Goal: Information Seeking & Learning: Learn about a topic

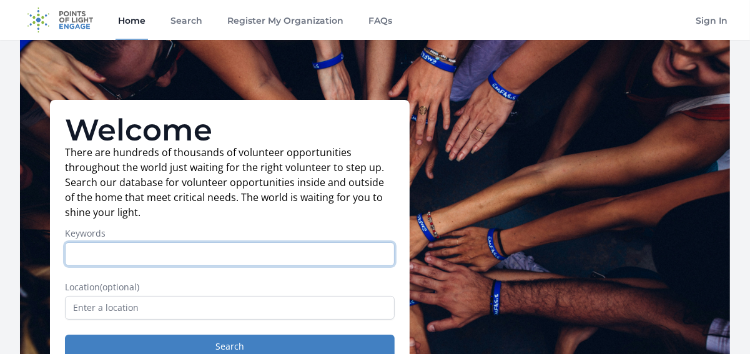
click at [230, 255] on input "Keywords" at bounding box center [230, 254] width 330 height 24
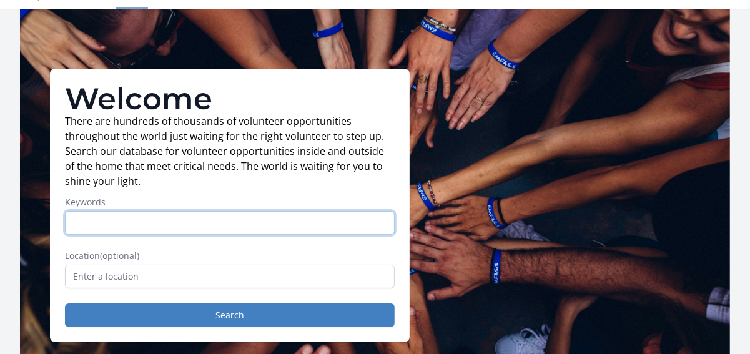
scroll to position [75, 0]
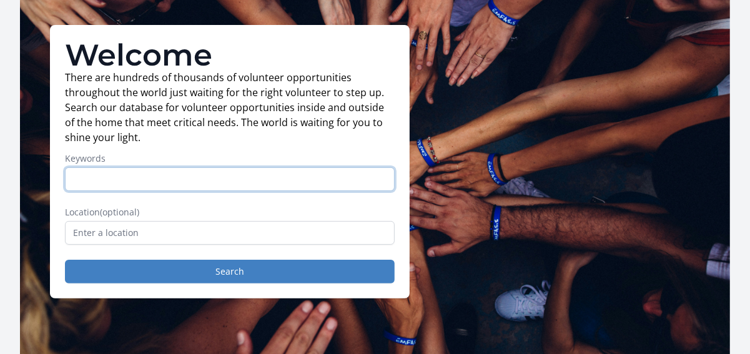
type input ","
type input "v"
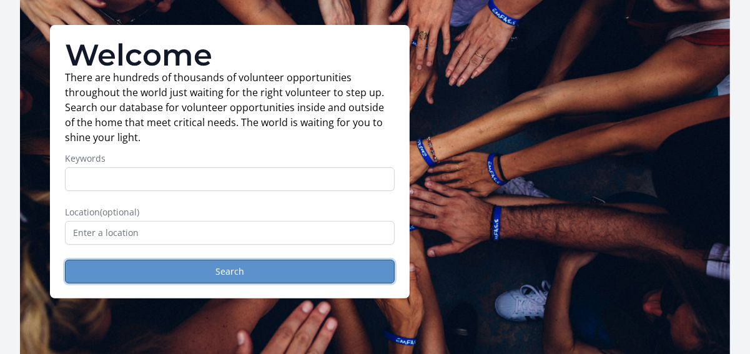
click at [223, 275] on button "Search" at bounding box center [230, 272] width 330 height 24
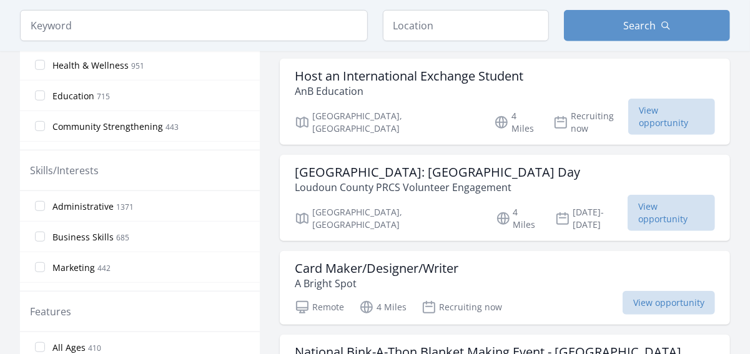
scroll to position [491, 0]
